Goal: Task Accomplishment & Management: Use online tool/utility

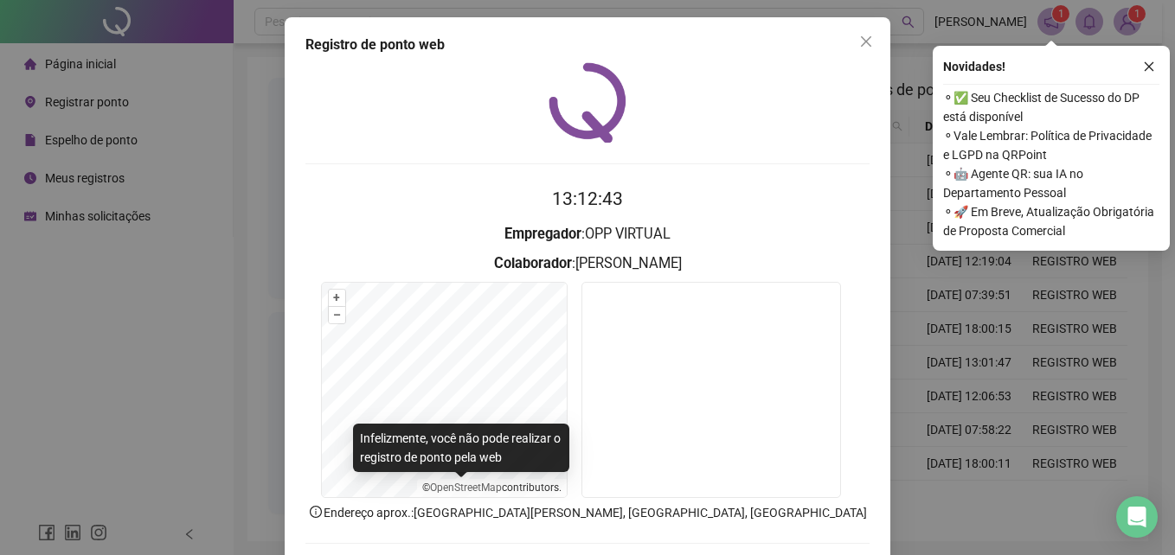
scroll to position [82, 0]
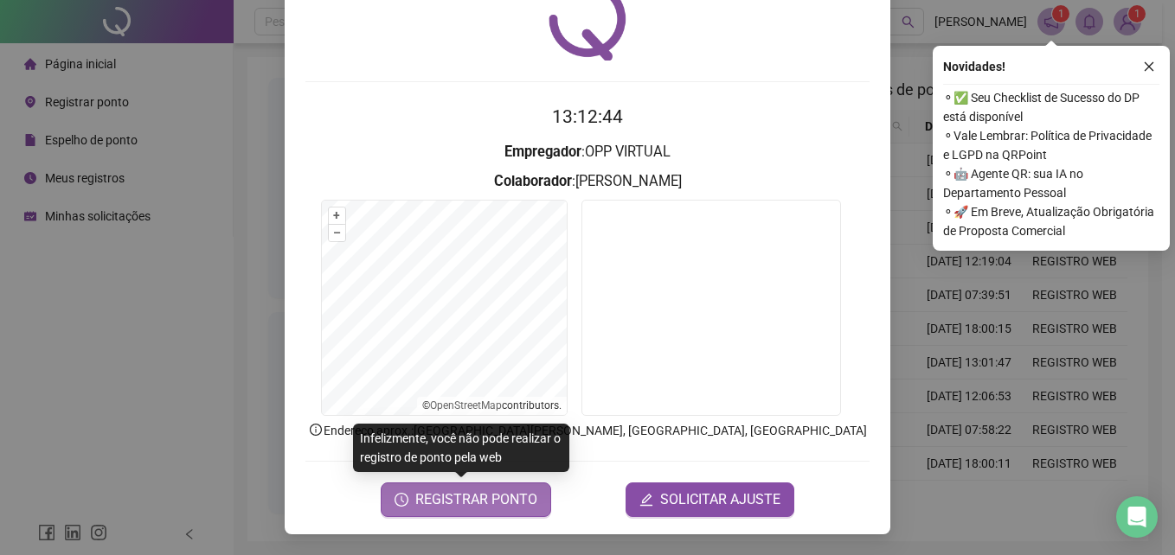
click at [447, 499] on span "REGISTRAR PONTO" at bounding box center [476, 500] width 122 height 21
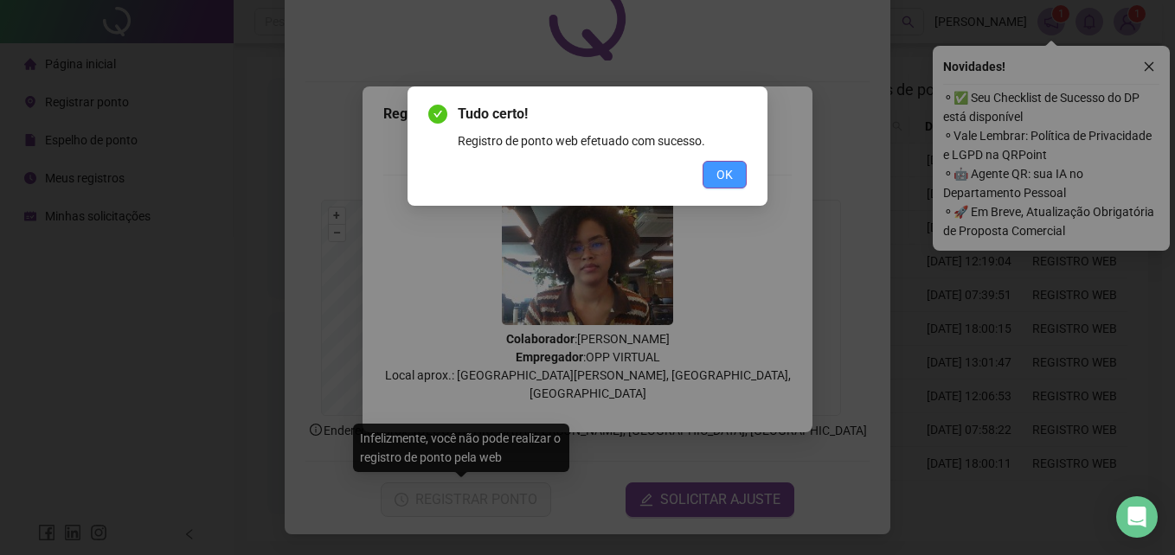
click at [718, 175] on span "OK" at bounding box center [724, 174] width 16 height 19
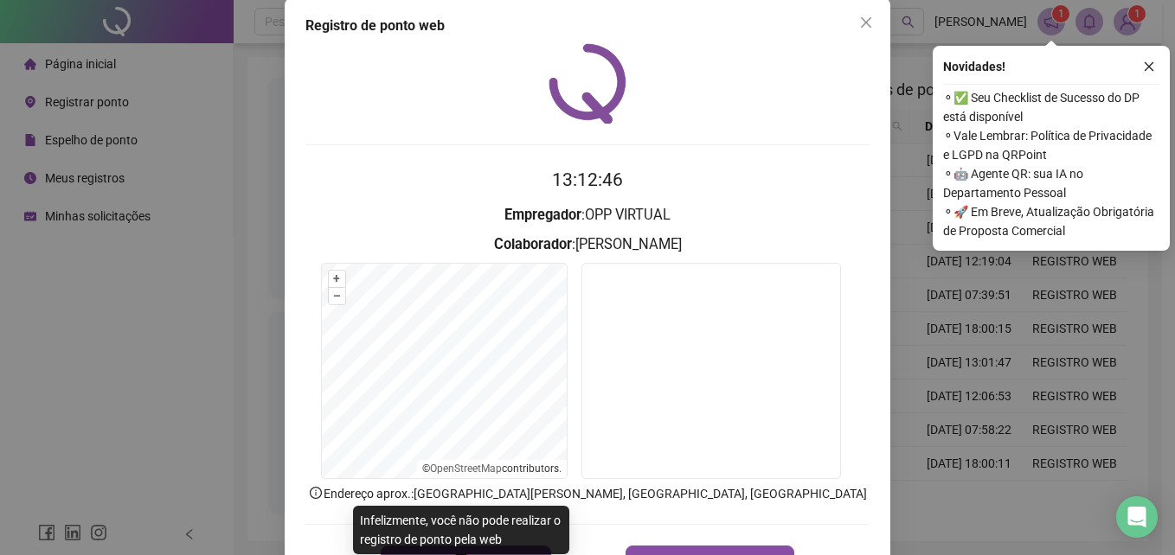
scroll to position [0, 0]
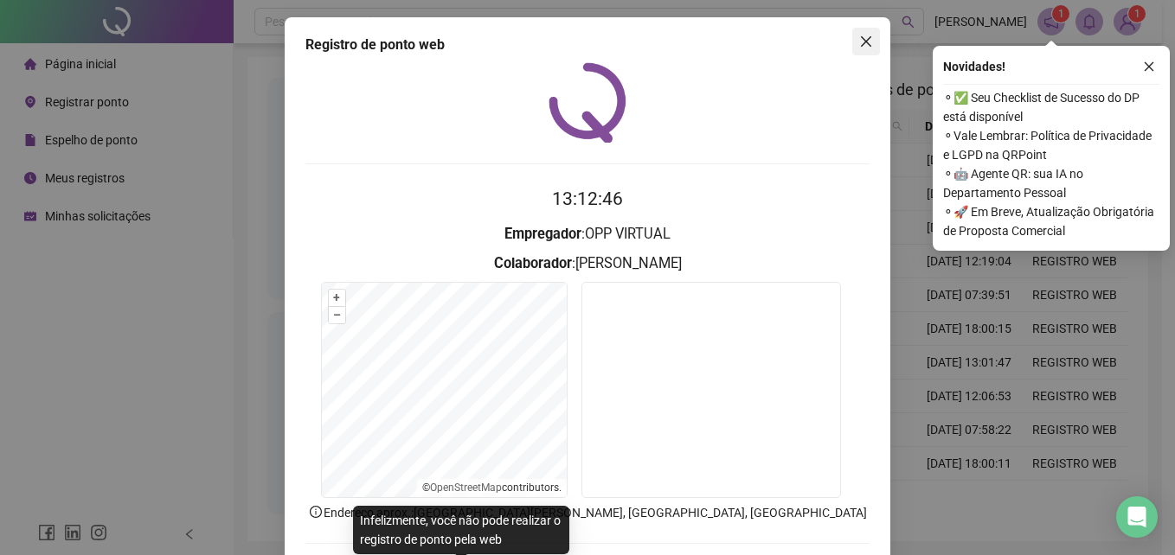
click at [862, 40] on icon "close" at bounding box center [866, 41] width 10 height 10
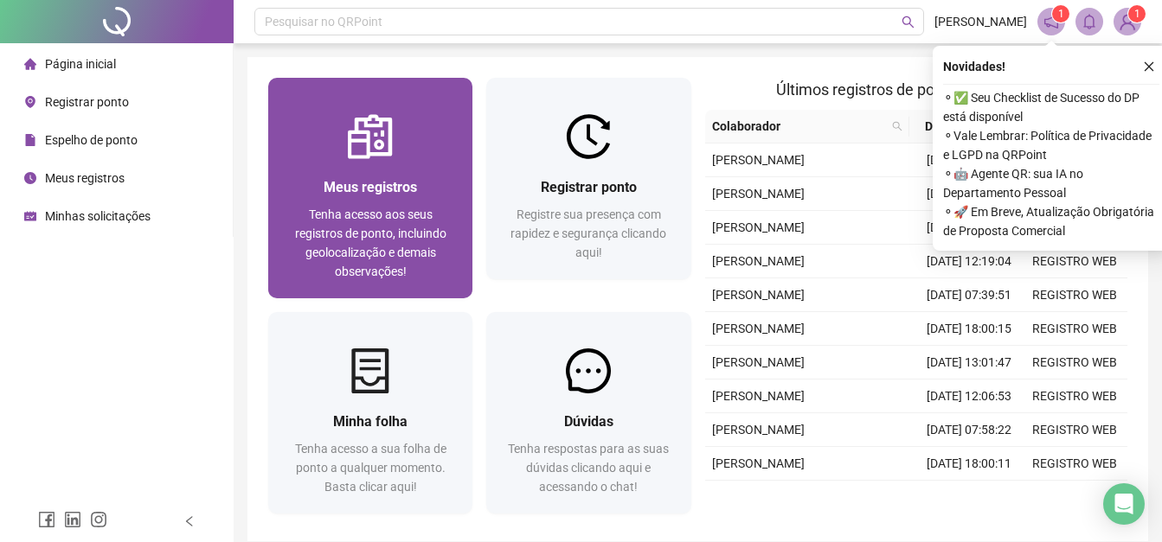
click at [374, 144] on img at bounding box center [370, 136] width 45 height 45
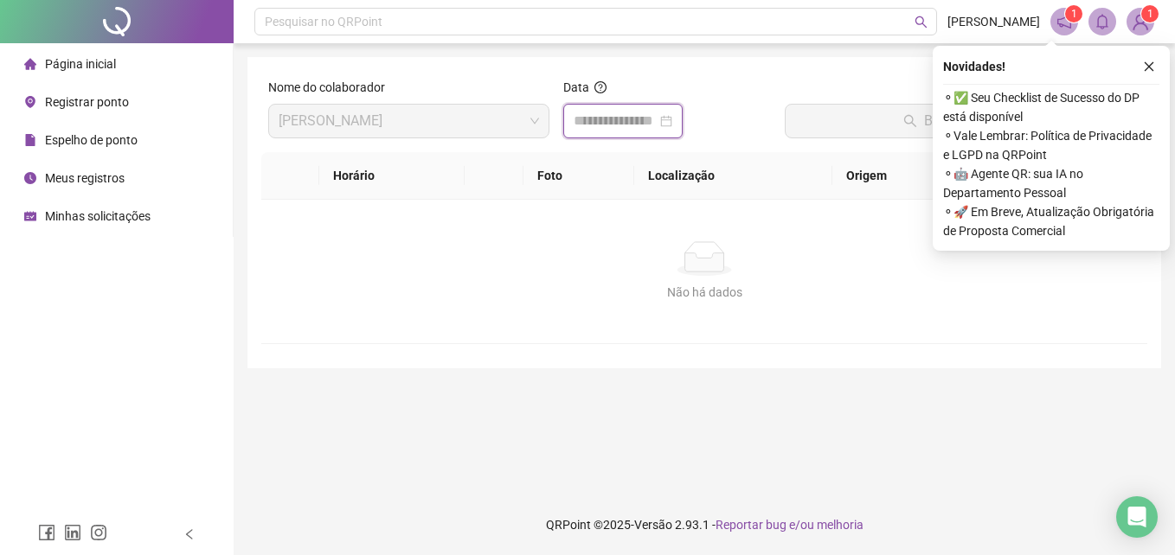
click at [650, 119] on input at bounding box center [615, 121] width 83 height 21
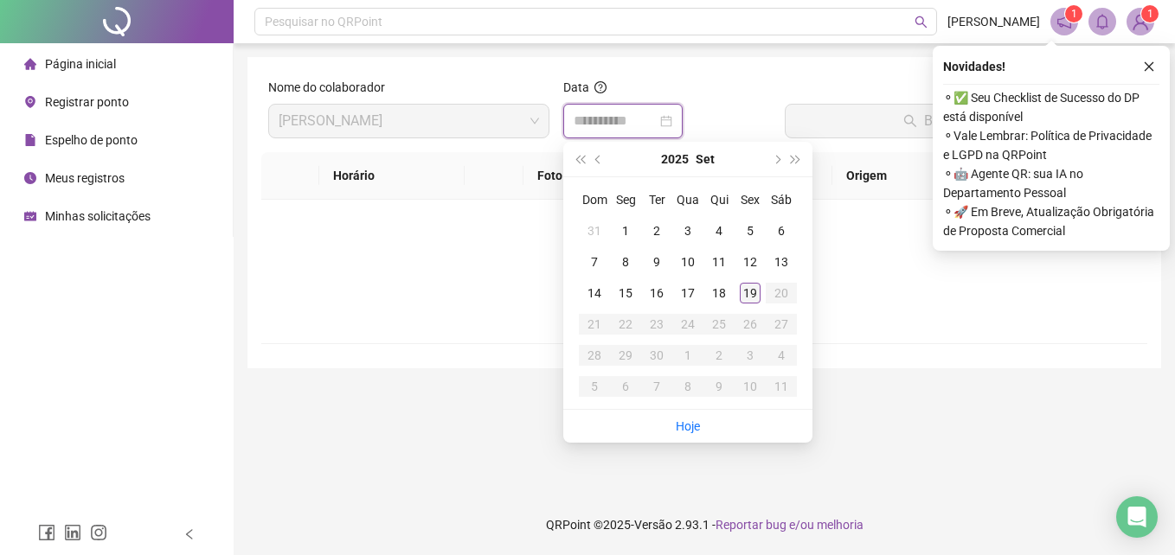
type input "**********"
click at [758, 287] on div "19" at bounding box center [750, 293] width 21 height 21
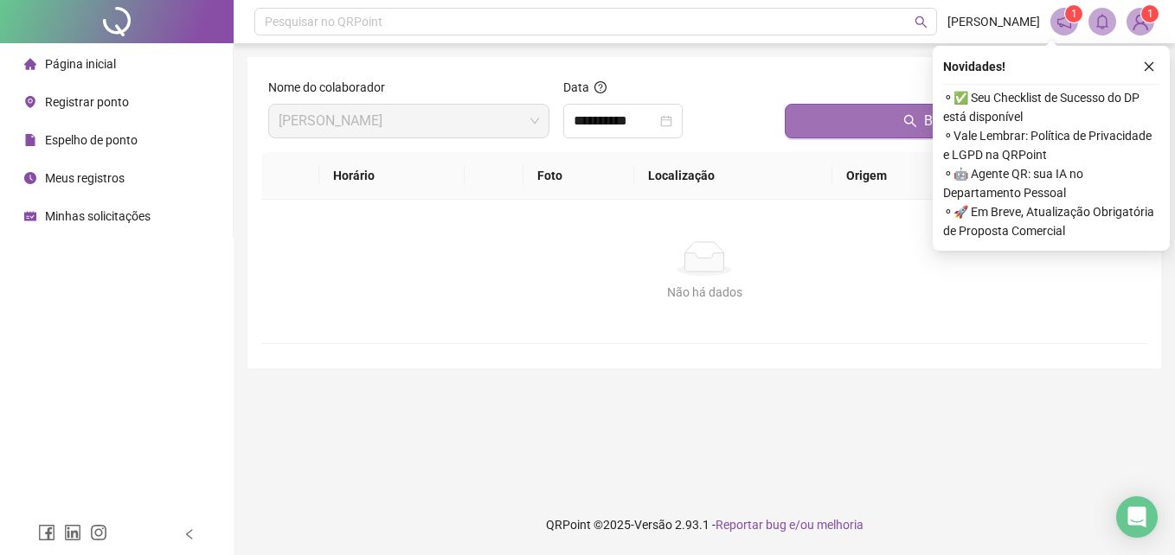
click at [847, 121] on button "Buscar registros" at bounding box center [963, 121] width 356 height 35
